Goal: Task Accomplishment & Management: Manage account settings

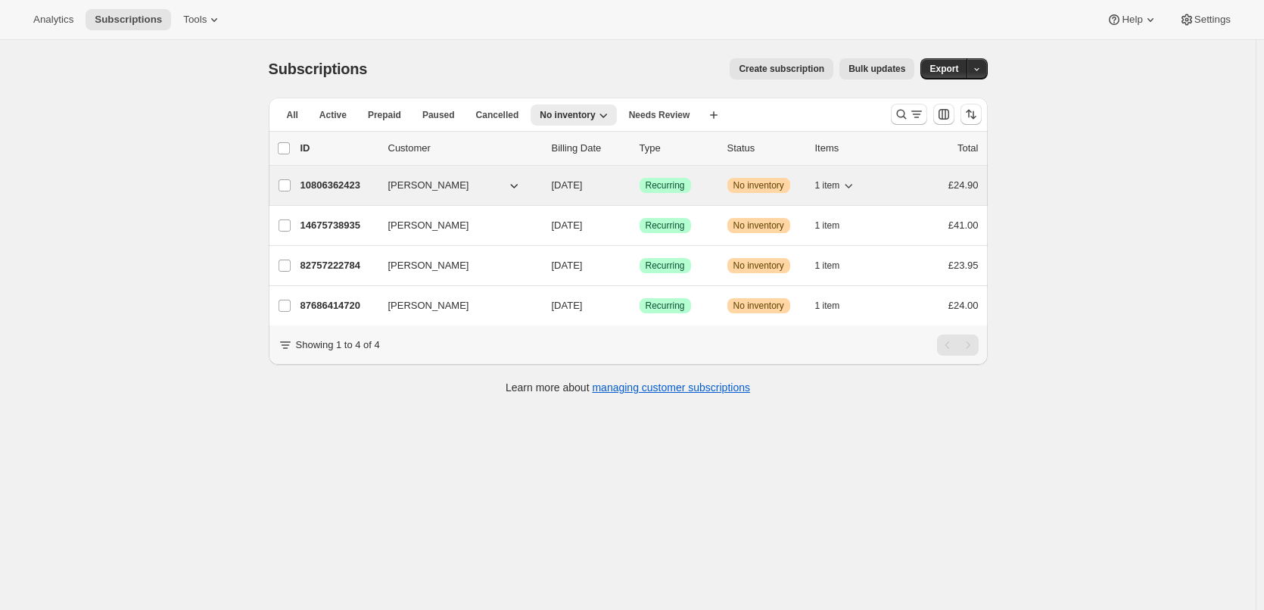
click at [355, 183] on p "10806362423" at bounding box center [338, 185] width 76 height 15
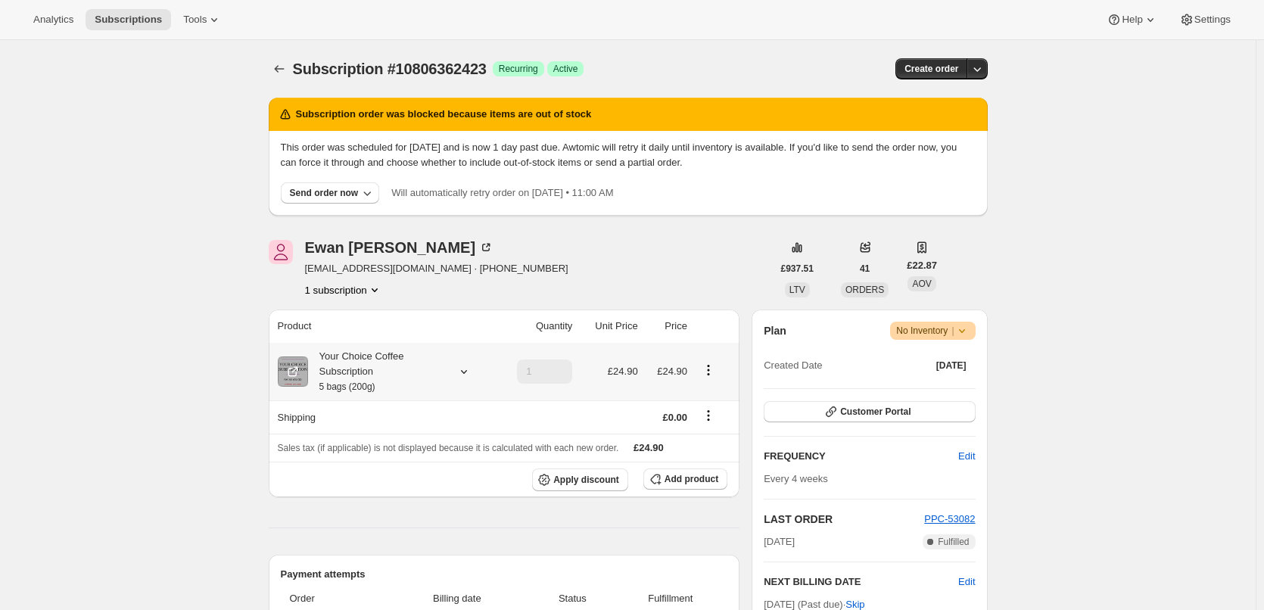
click at [371, 371] on div "Your Choice Coffee Subscription 5 bags (200g)" at bounding box center [376, 371] width 136 height 45
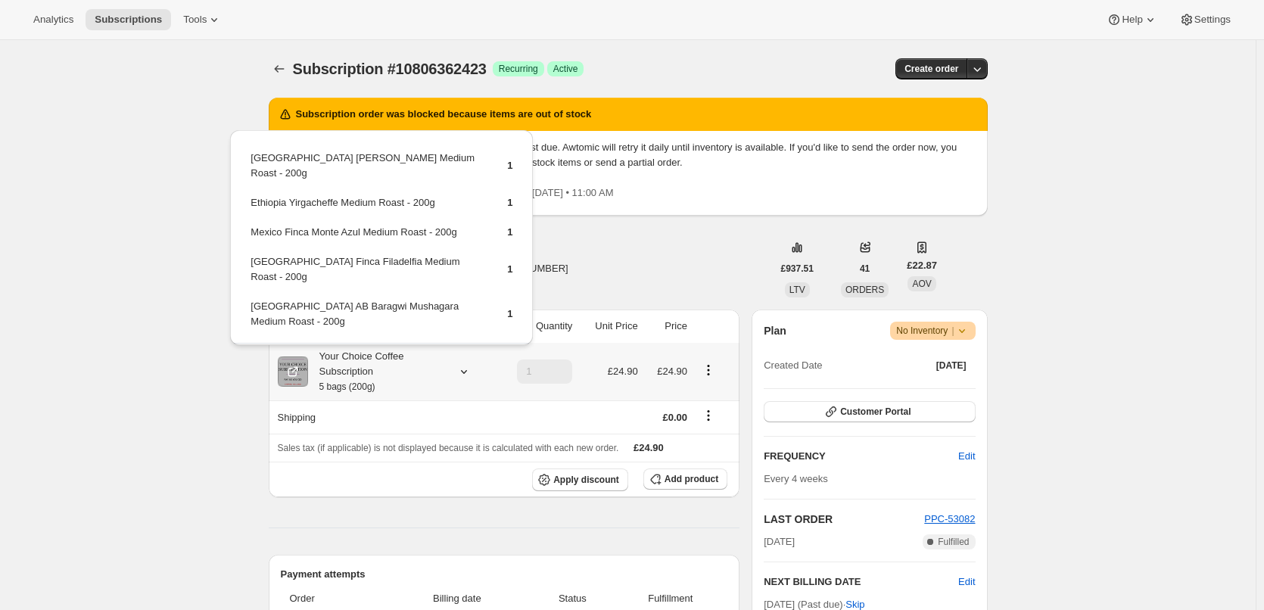
click at [391, 361] on span "Edit box" at bounding box center [382, 367] width 36 height 12
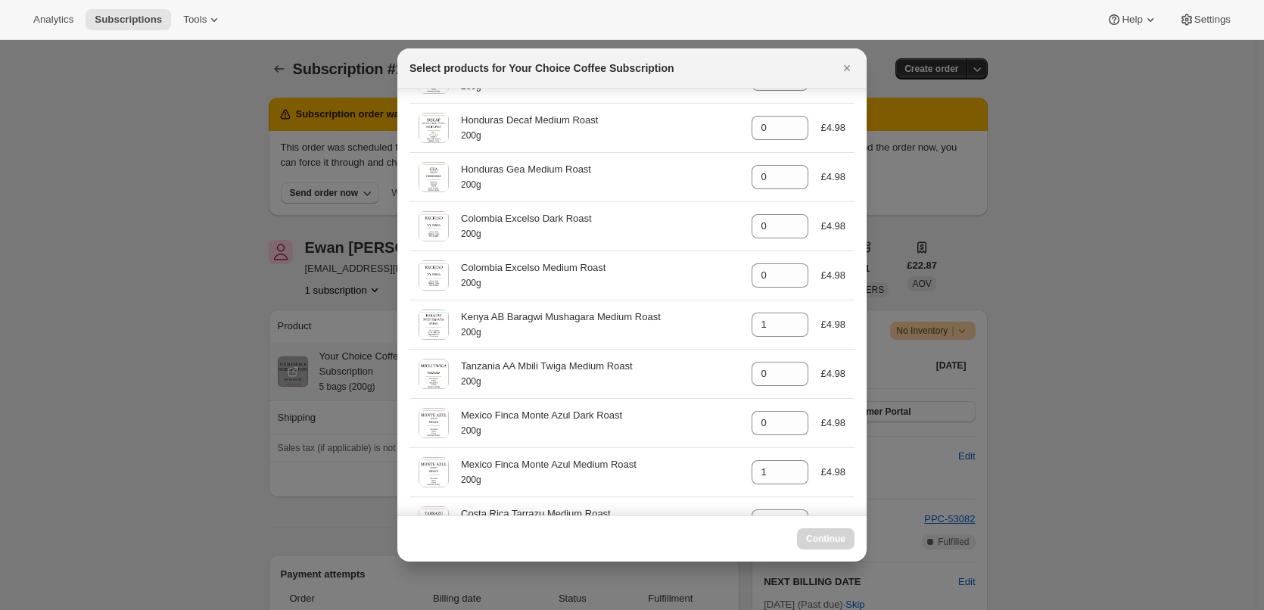
scroll to position [303, 0]
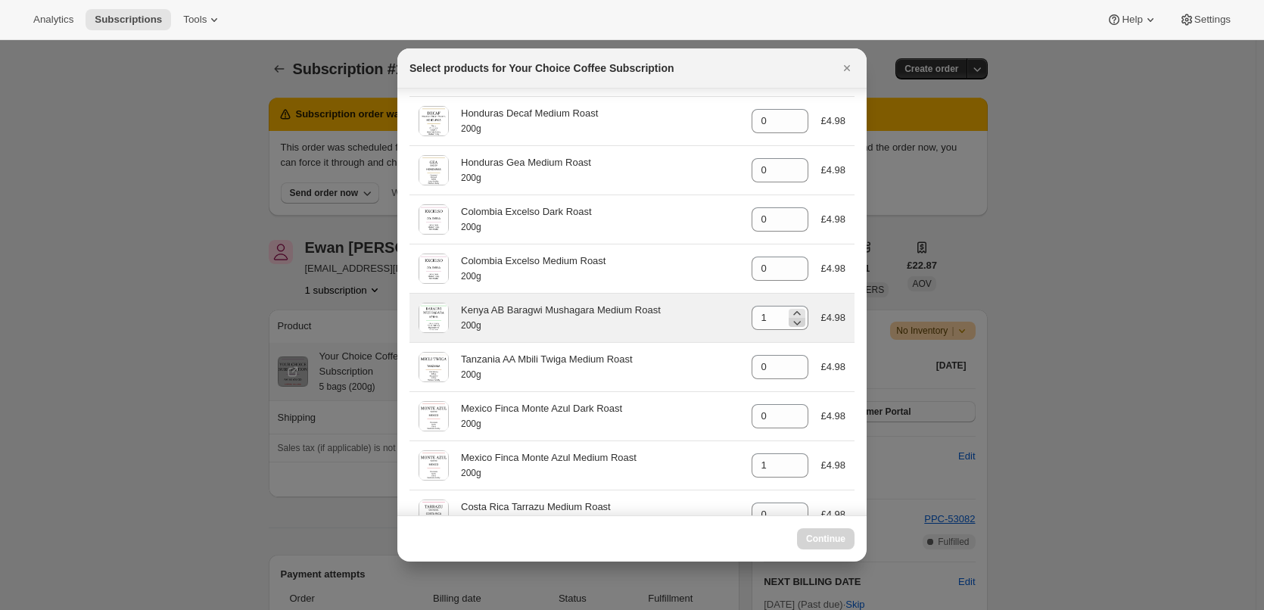
select select "gid://shopify/ProductVariant/45820001616183"
click at [789, 325] on icon ":r4u:" at bounding box center [796, 322] width 15 height 15
type input "0"
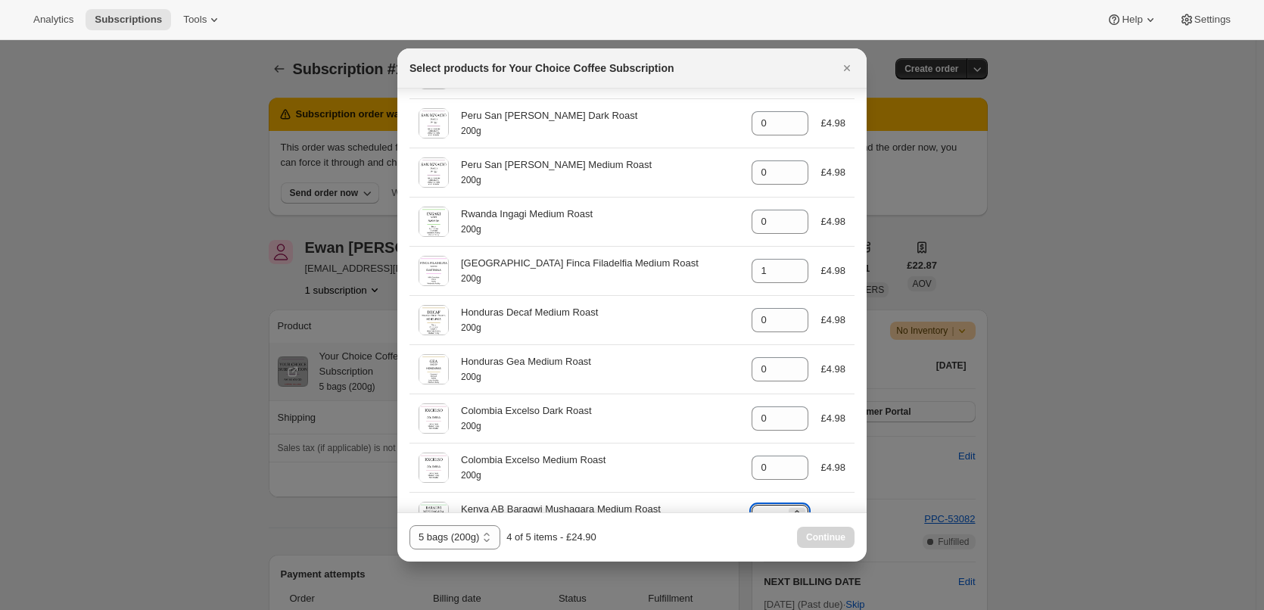
scroll to position [80, 0]
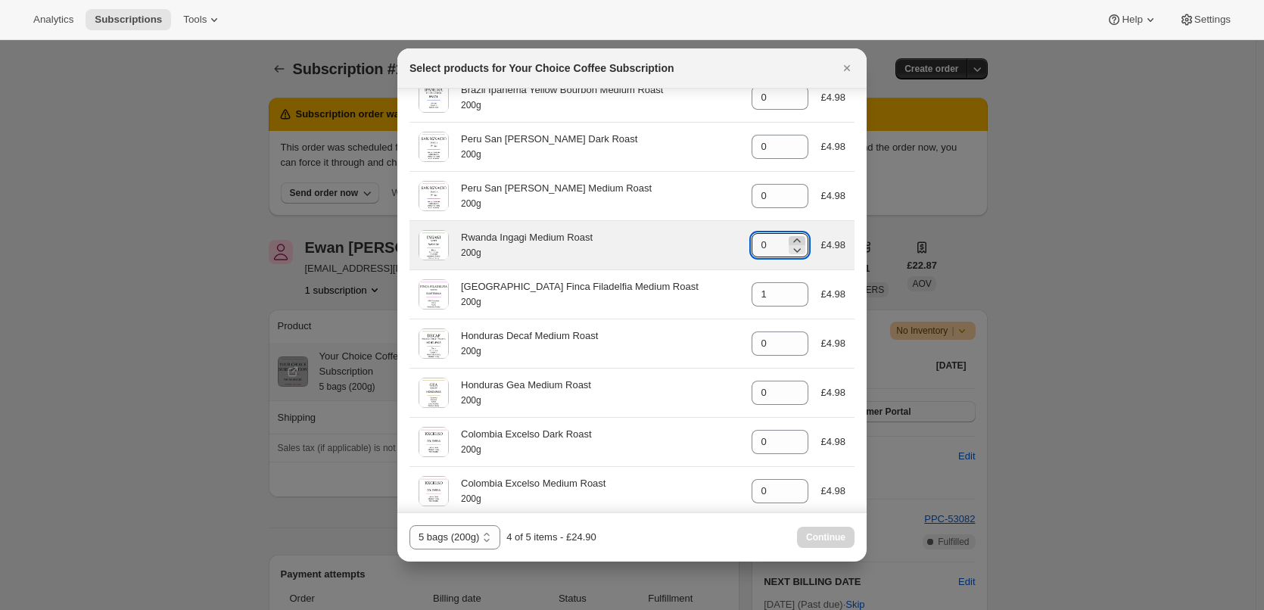
click at [789, 239] on icon ":r4u:" at bounding box center [796, 240] width 15 height 15
type input "1"
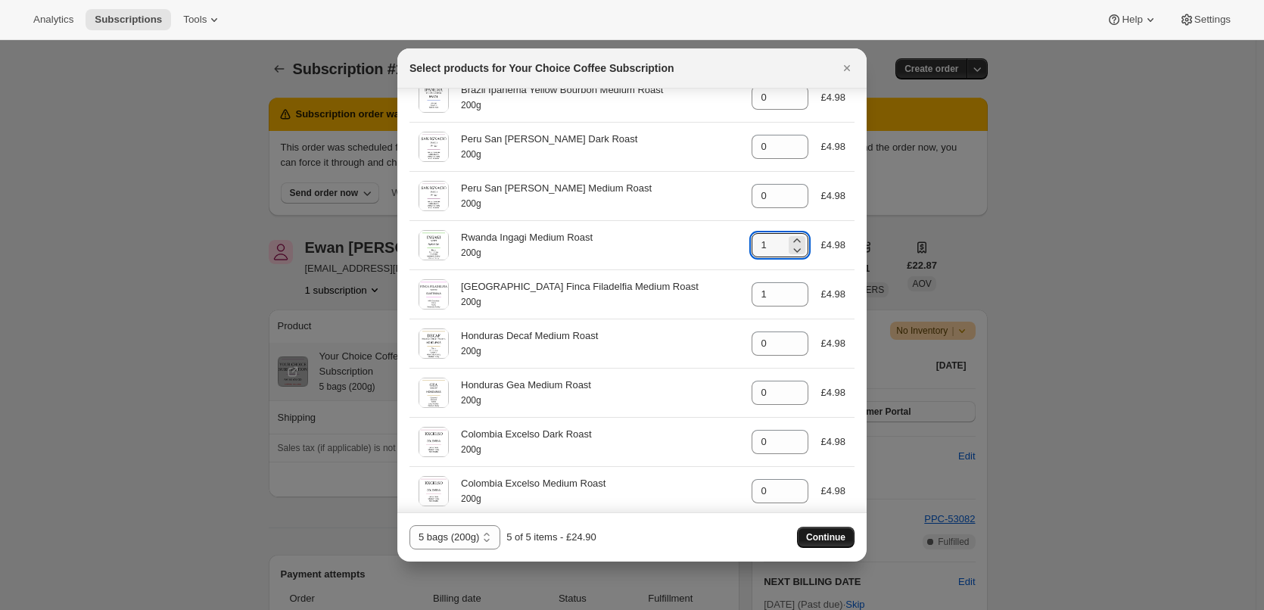
click at [828, 533] on span "Continue" at bounding box center [825, 537] width 39 height 12
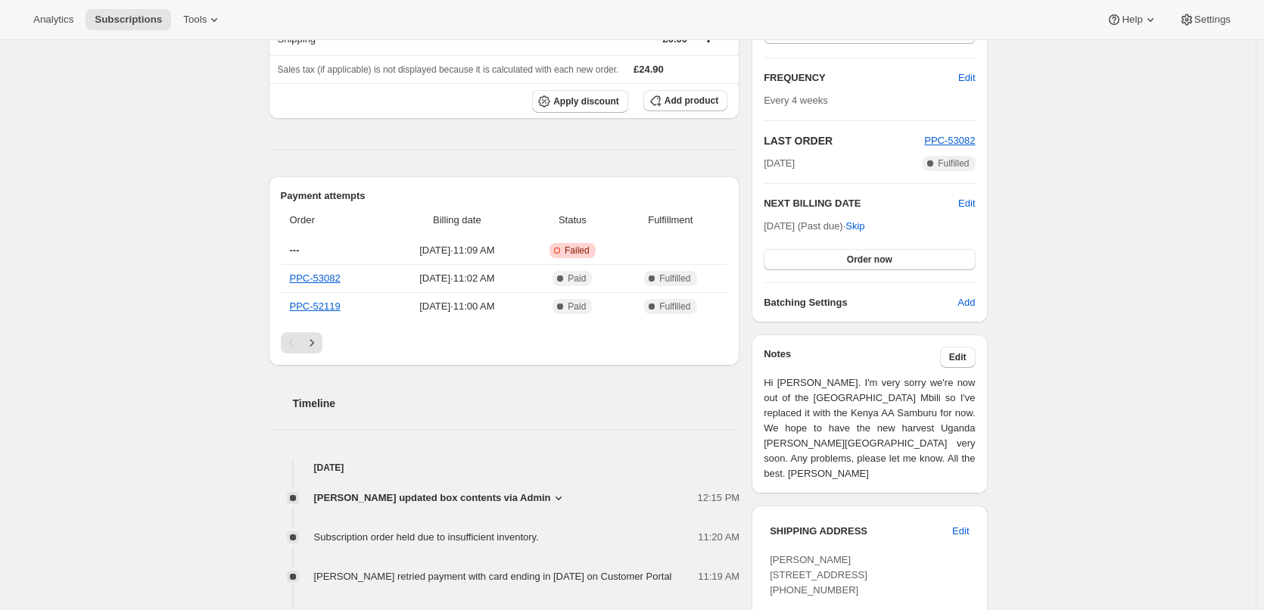
scroll to position [454, 0]
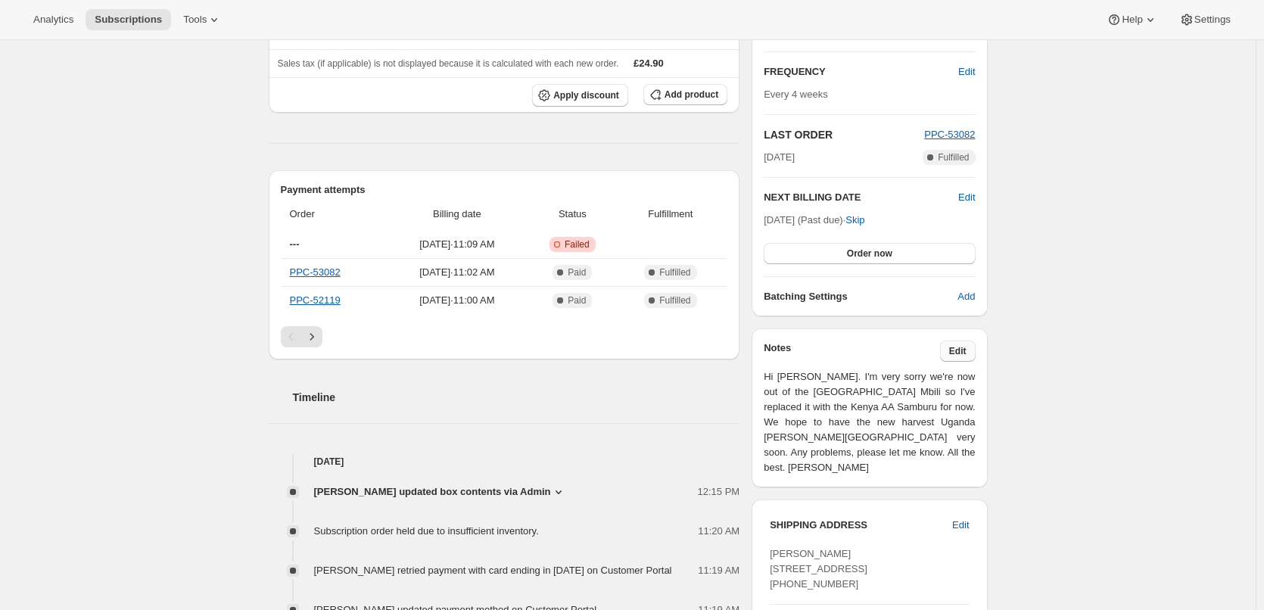
click at [959, 347] on span "Edit" at bounding box center [957, 351] width 17 height 12
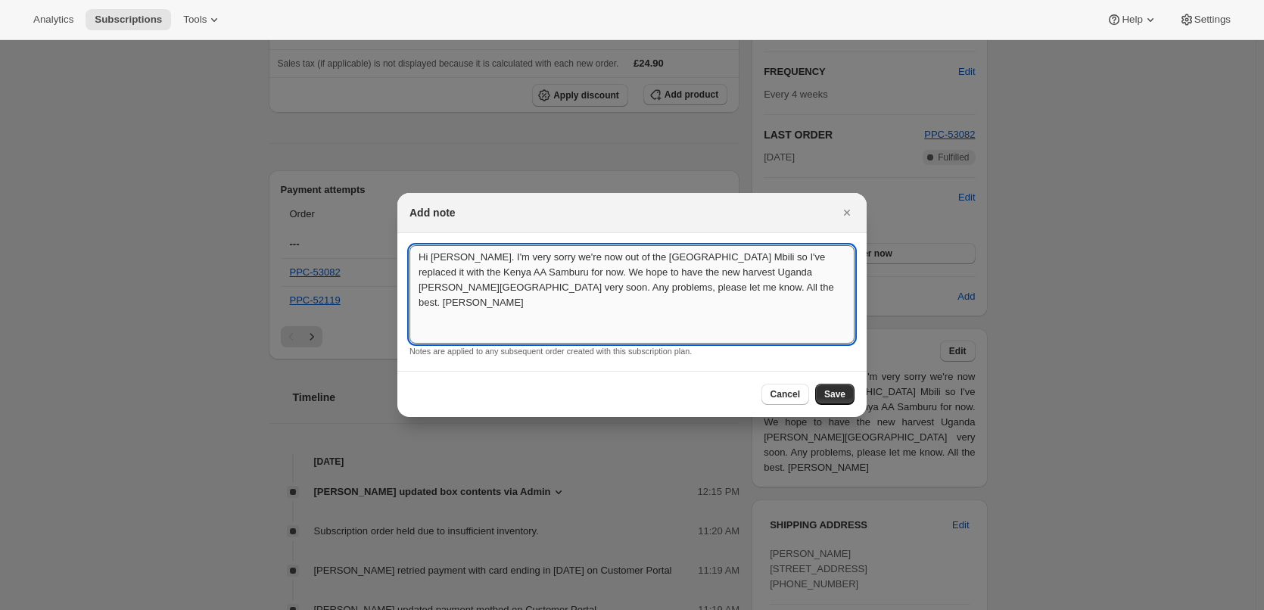
click at [658, 289] on textarea "Hi Ewan. I'm very sorry we're now out of the Tanzania Mbili so I've replaced it…" at bounding box center [631, 294] width 445 height 98
drag, startPoint x: 667, startPoint y: 289, endPoint x: 365, endPoint y: 254, distance: 304.6
click at [585, 272] on textarea "Hi Ewan. I'm sorry we're completely out of the any Kenya coffee until November.…" at bounding box center [631, 294] width 445 height 98
type textarea "Hi [PERSON_NAME]. I'm sorry we're completely out of the any Kenya coffee until …"
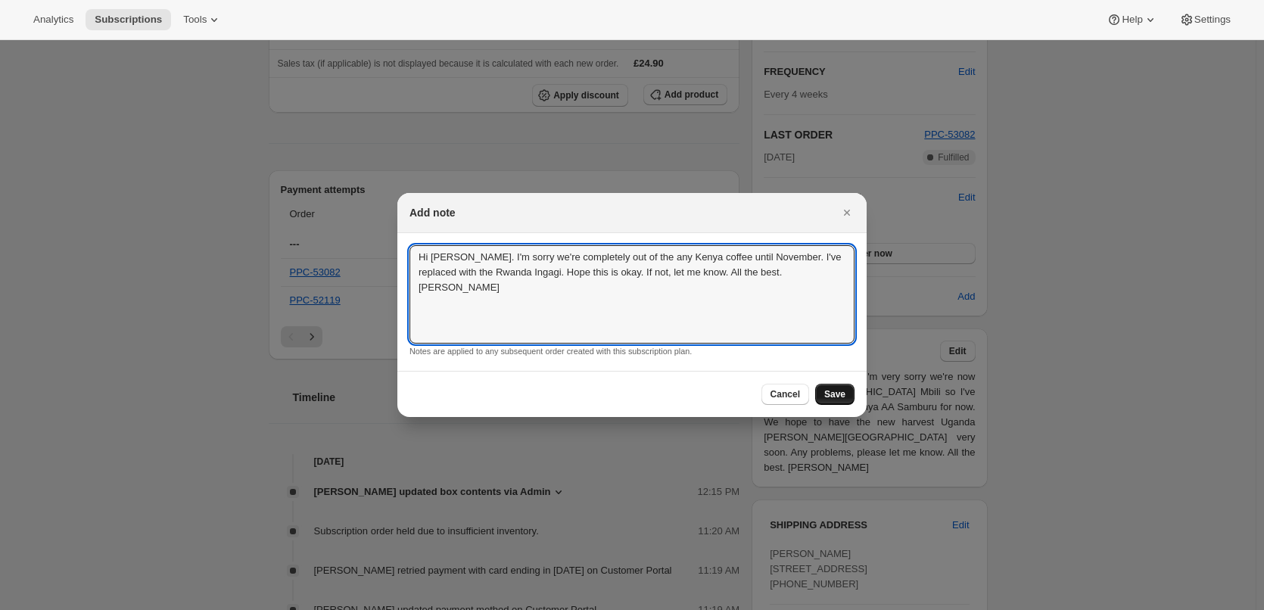
click at [835, 387] on button "Save" at bounding box center [834, 394] width 39 height 21
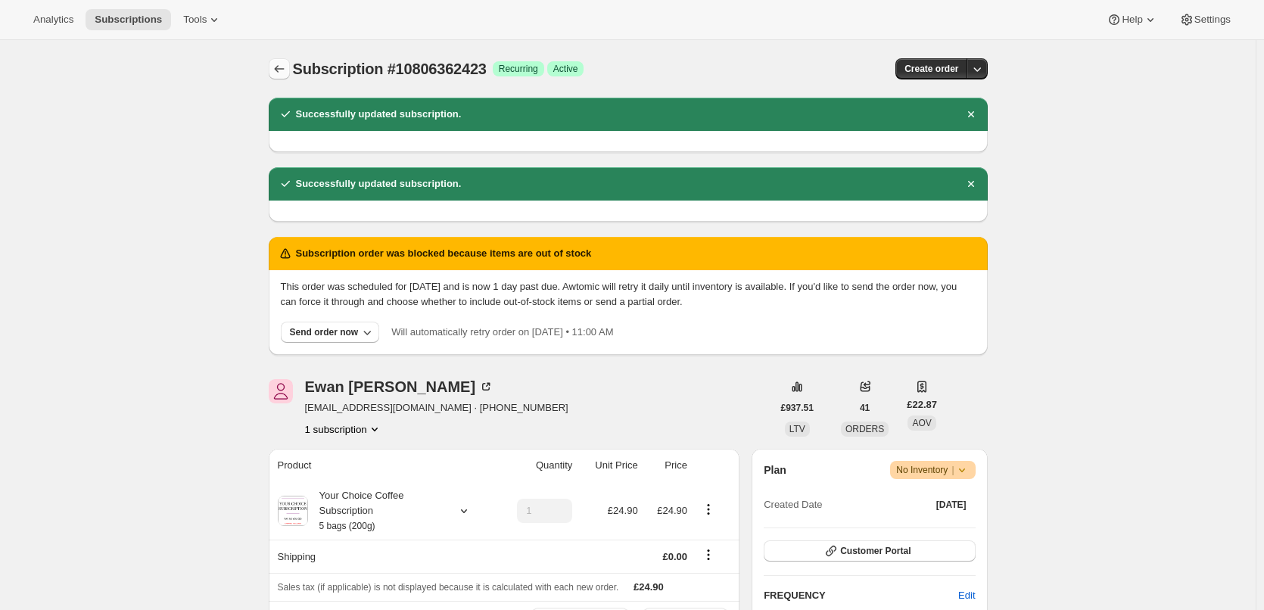
click at [281, 66] on icon "Subscriptions" at bounding box center [279, 68] width 15 height 15
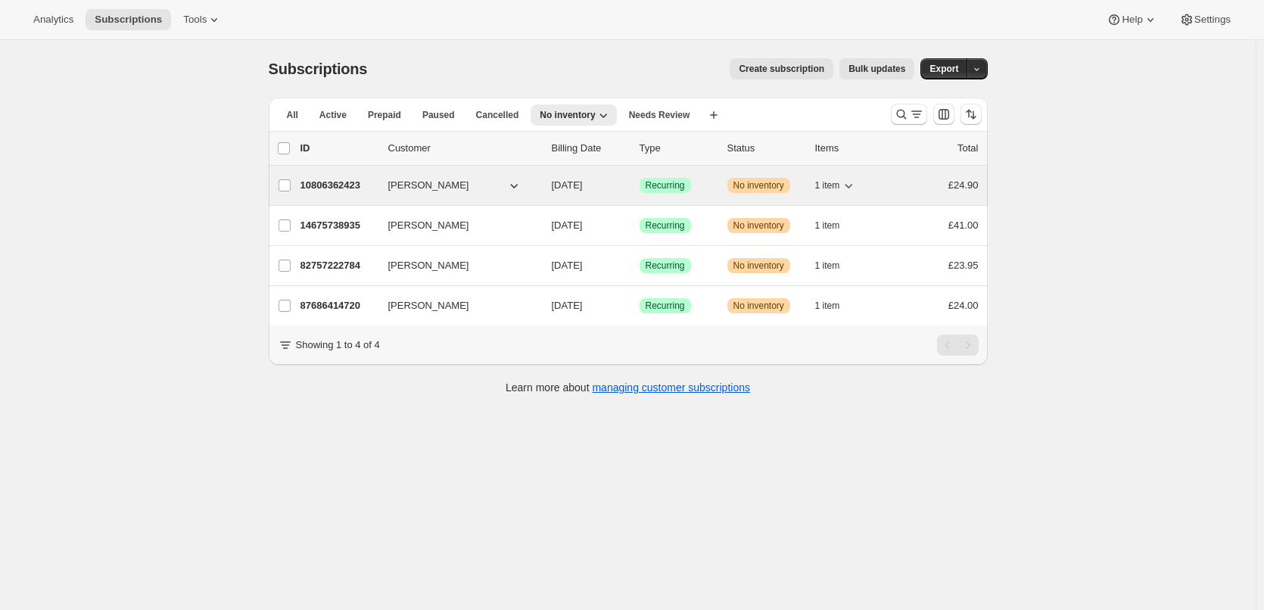
click at [350, 183] on p "10806362423" at bounding box center [338, 185] width 76 height 15
click at [316, 181] on p "10806362423" at bounding box center [338, 185] width 76 height 15
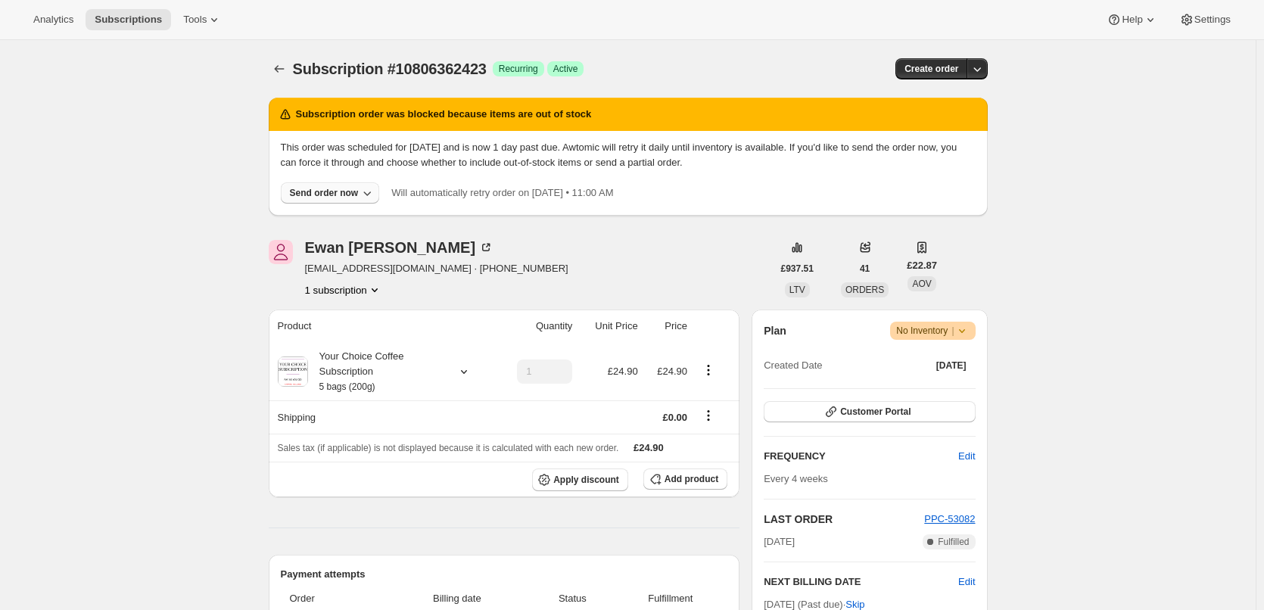
click at [342, 197] on div "Send order now" at bounding box center [324, 193] width 69 height 12
click at [340, 225] on span "Include sold-out items" at bounding box center [299, 224] width 95 height 11
